Goal: Task Accomplishment & Management: Complete application form

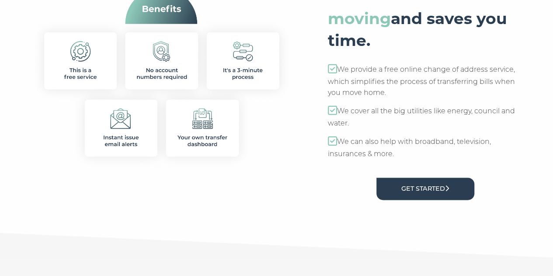
scroll to position [506, 0]
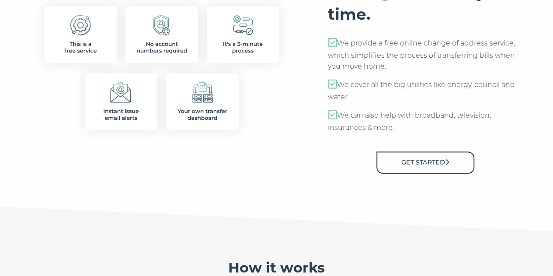
click at [414, 161] on link "Get Started" at bounding box center [426, 162] width 98 height 22
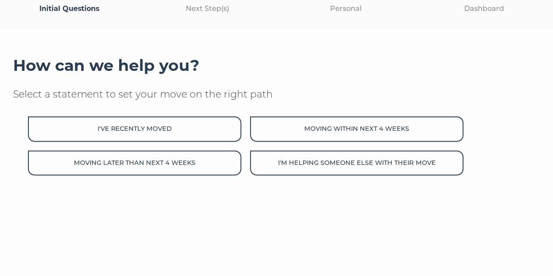
scroll to position [110, 0]
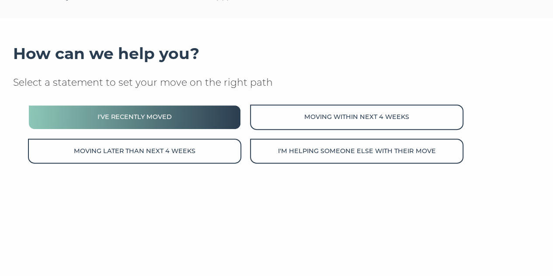
click at [214, 106] on button "I've recently moved" at bounding box center [134, 117] width 213 height 25
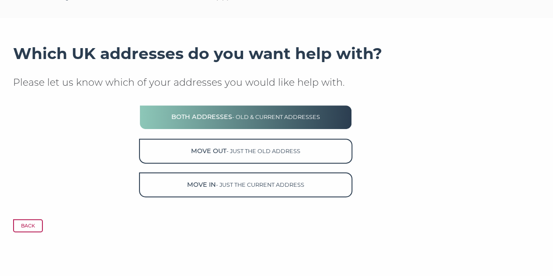
click at [216, 109] on button "Both Addresses - old & current addresses" at bounding box center [245, 117] width 213 height 25
click at [219, 119] on button "Both Addresses - old & current addresses" at bounding box center [245, 117] width 213 height 25
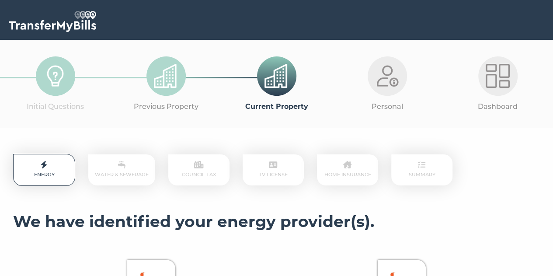
click at [443, 31] on div at bounding box center [276, 20] width 553 height 40
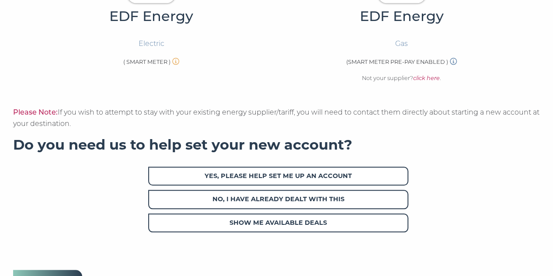
scroll to position [305, 0]
click at [291, 110] on p "Please Note: If you wish to attempt to stay with your existing energy supplier/…" at bounding box center [276, 117] width 527 height 23
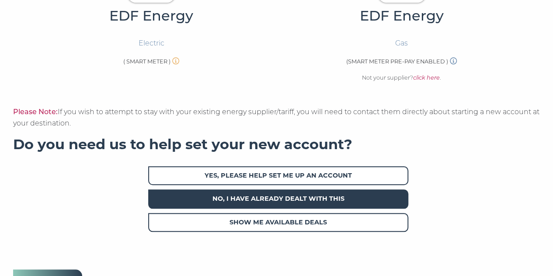
click at [310, 198] on span "No, I have already dealt with this" at bounding box center [278, 198] width 260 height 19
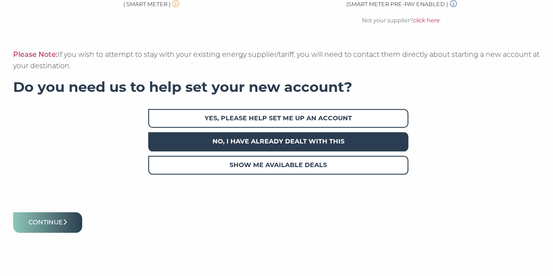
scroll to position [389, 0]
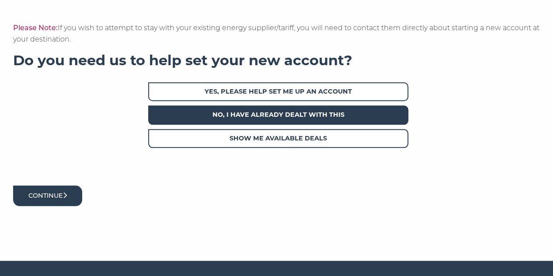
click at [72, 198] on button "Continue" at bounding box center [47, 195] width 69 height 21
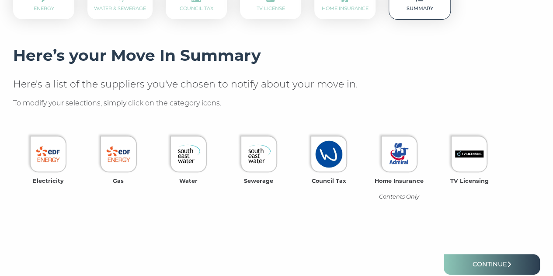
scroll to position [253, 0]
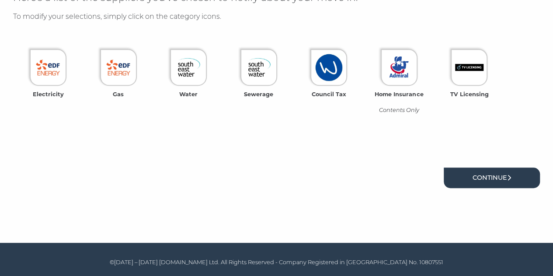
click at [479, 183] on link "Continue" at bounding box center [492, 178] width 96 height 21
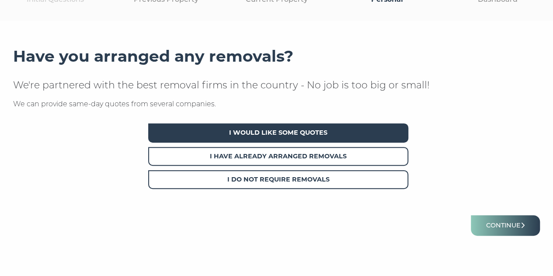
scroll to position [108, 0]
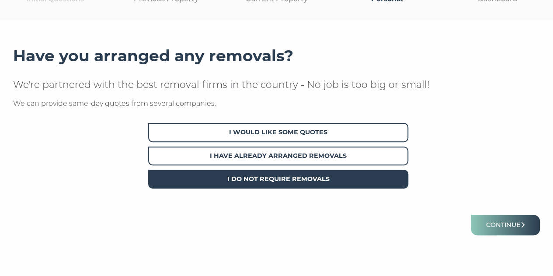
click at [273, 178] on span "I Do Not Require Removals" at bounding box center [278, 179] width 260 height 19
click at [321, 173] on span "I Do Not Require Removals" at bounding box center [278, 179] width 260 height 19
click at [522, 216] on button "Continue" at bounding box center [505, 225] width 69 height 21
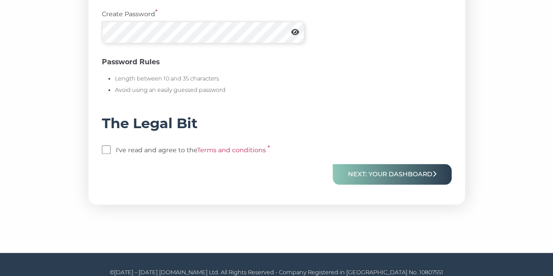
scroll to position [401, 0]
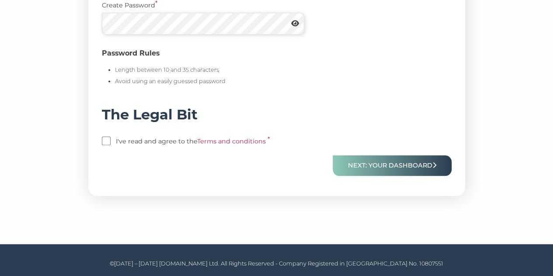
click at [107, 137] on input "checkbox" at bounding box center [106, 140] width 9 height 9
checkbox input "true"
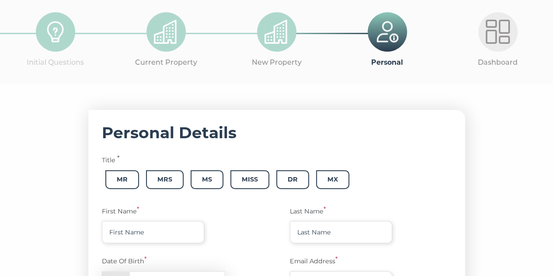
scroll to position [172, 0]
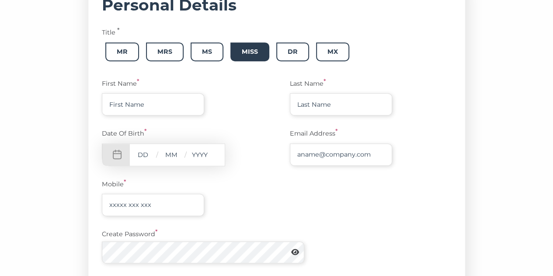
click at [249, 43] on span "Miss" at bounding box center [249, 51] width 39 height 19
click at [184, 110] on input "text" at bounding box center [153, 104] width 102 height 22
type input "[PERSON_NAME]"
type input "Nyamande"
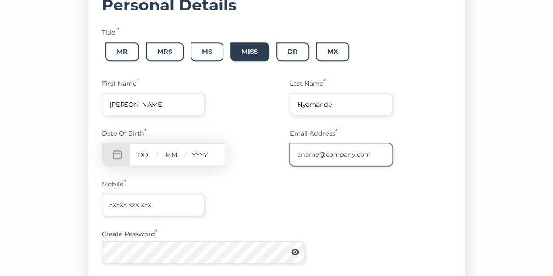
type input "[EMAIL_ADDRESS][DOMAIN_NAME]"
type input "07932105847"
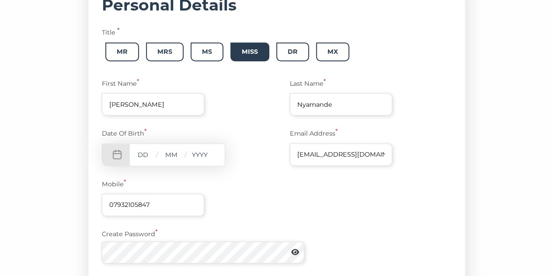
click at [141, 151] on input "text" at bounding box center [143, 154] width 26 height 11
type input "12"
type input "07"
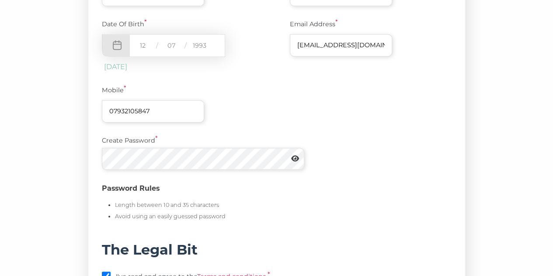
scroll to position [296, 0]
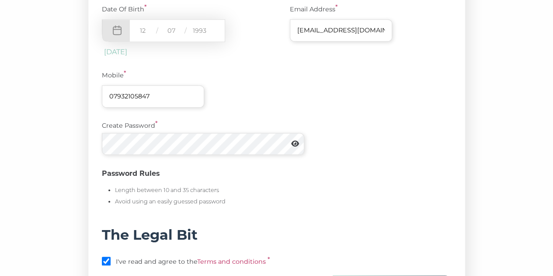
type input "1993"
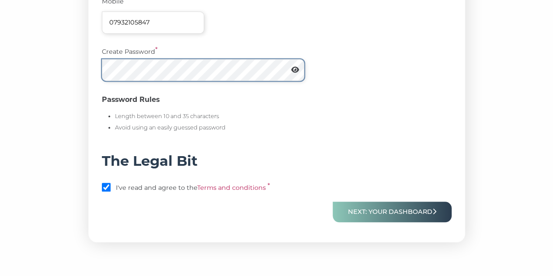
scroll to position [370, 0]
click at [70, 69] on div "Personal Details Title * Mr Mrs Ms Miss Dr [PERSON_NAME] First Name * [PERSON_N…" at bounding box center [276, 13] width 527 height 458
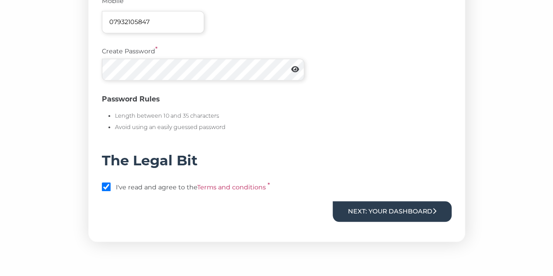
click at [391, 206] on button "Next: Your Dashboard" at bounding box center [392, 211] width 119 height 21
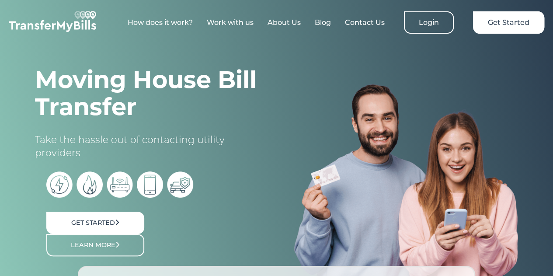
click at [423, 24] on link "Login" at bounding box center [429, 22] width 50 height 22
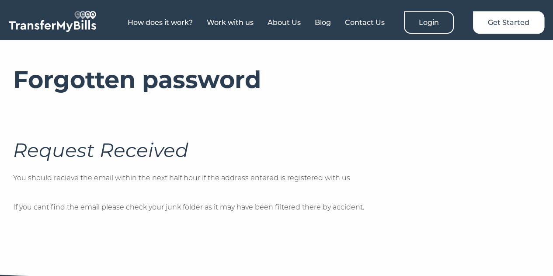
click at [490, 197] on div "Forgotten password Request Received You should recieve the email within the nex…" at bounding box center [276, 148] width 527 height 165
